Goal: Task Accomplishment & Management: Manage account settings

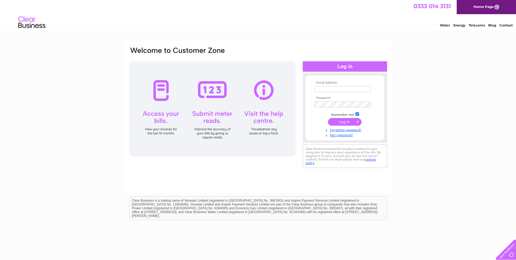
type input "Tracy@algo.co.uk"
click at [342, 121] on input "submit" at bounding box center [344, 122] width 33 height 8
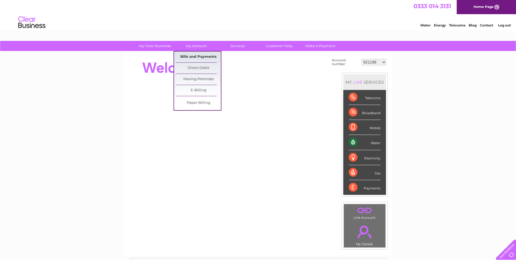
click at [189, 57] on link "Bills and Payments" at bounding box center [198, 56] width 45 height 11
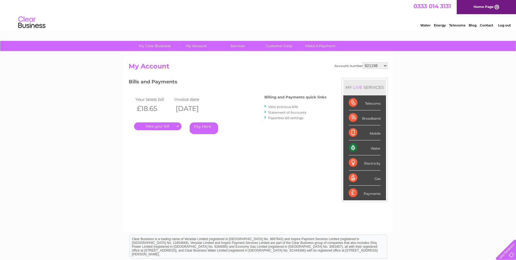
click at [153, 124] on link "." at bounding box center [157, 126] width 47 height 8
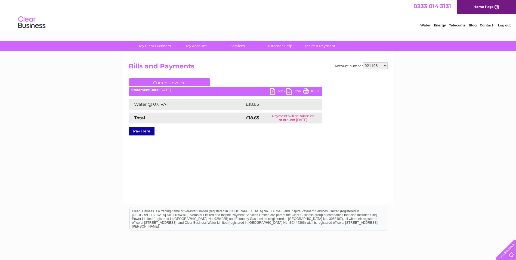
click at [274, 88] on link "PDF" at bounding box center [278, 92] width 16 height 8
click at [368, 66] on select "921198 30276377 30288040" at bounding box center [375, 65] width 25 height 7
select select "30276377"
click at [363, 62] on select "921198 30276377 30288040" at bounding box center [375, 65] width 25 height 7
click at [278, 90] on link "PDF" at bounding box center [278, 92] width 16 height 8
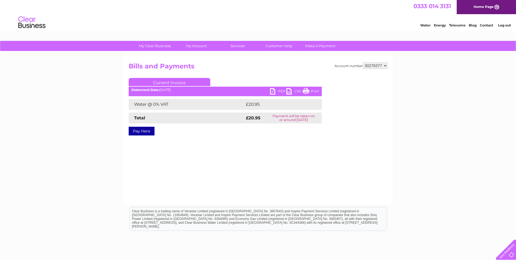
drag, startPoint x: 425, startPoint y: 125, endPoint x: 422, endPoint y: 120, distance: 5.3
click at [424, 122] on div "My Clear Business Login Details My Details My Preferences Link Account My Accou…" at bounding box center [258, 169] width 516 height 256
click at [378, 67] on select "921198 30276377 30288040" at bounding box center [375, 65] width 25 height 7
select select "30288040"
click at [363, 62] on select "921198 30276377 30288040" at bounding box center [375, 65] width 25 height 7
